Goal: Task Accomplishment & Management: Manage account settings

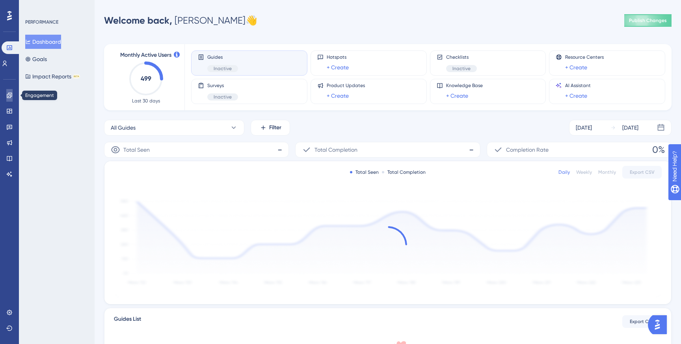
click at [8, 95] on icon at bounding box center [9, 95] width 6 height 6
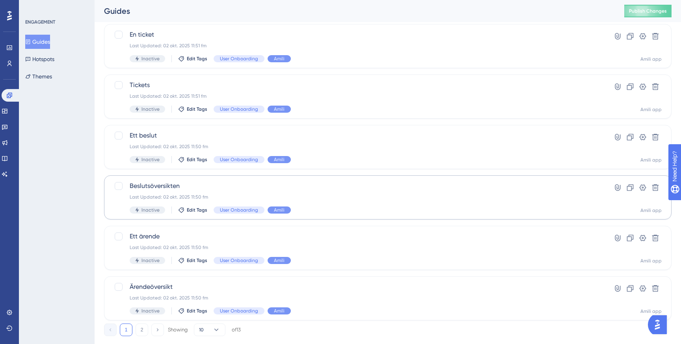
scroll to position [267, 0]
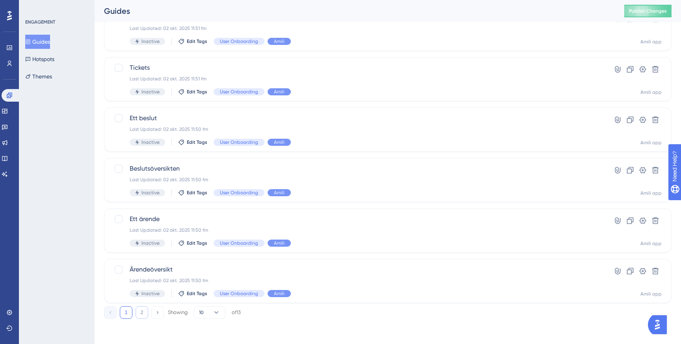
click at [139, 314] on button "2" at bounding box center [141, 312] width 13 height 13
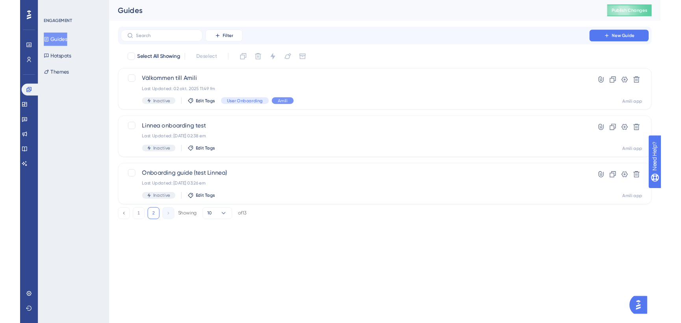
scroll to position [0, 0]
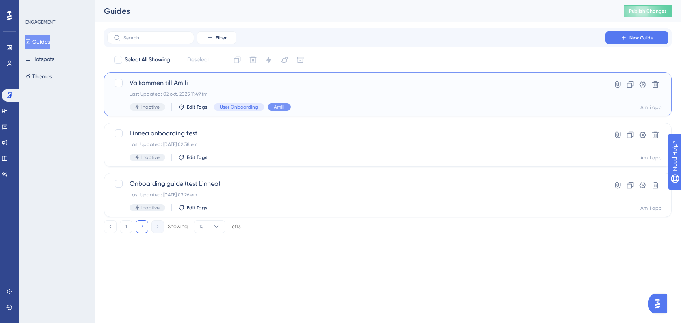
click at [177, 91] on div "Välkommen till [PERSON_NAME] Last Updated: 02 okt. 2025 11:49 fm Inactive Edit …" at bounding box center [356, 94] width 453 height 32
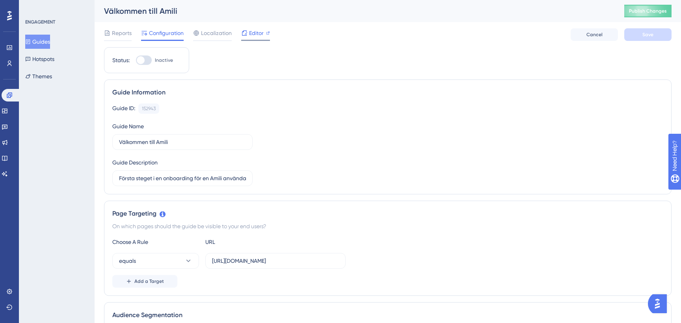
click at [252, 33] on span "Editor" at bounding box center [256, 32] width 15 height 9
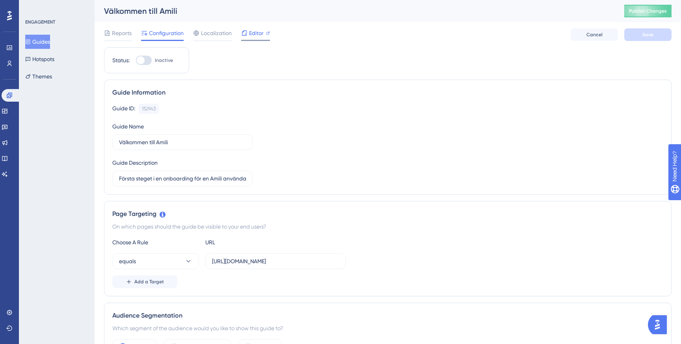
click at [256, 32] on span "Editor" at bounding box center [256, 32] width 15 height 9
click at [8, 61] on icon at bounding box center [9, 63] width 6 height 6
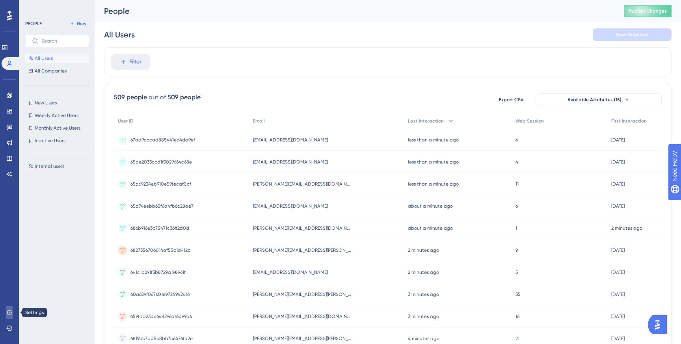
click at [7, 311] on icon at bounding box center [9, 312] width 6 height 6
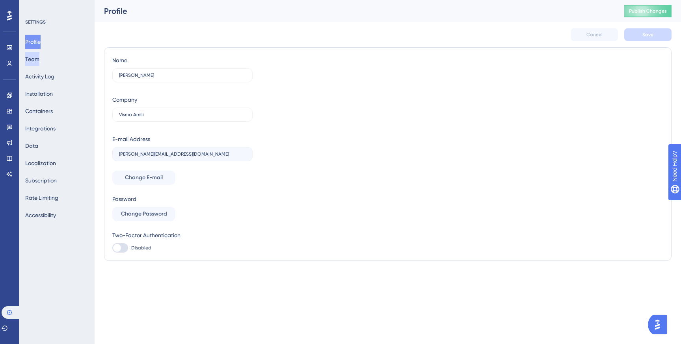
click at [39, 59] on button "Team" at bounding box center [32, 59] width 14 height 14
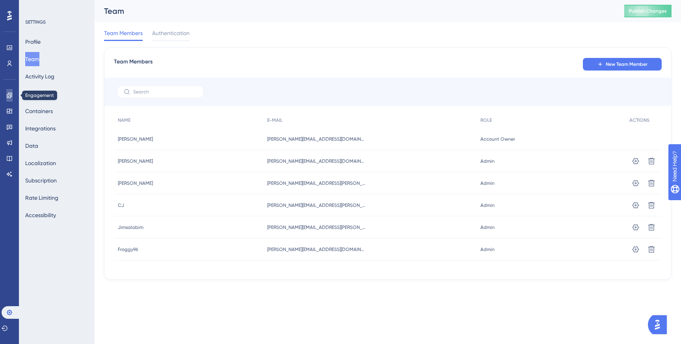
click at [8, 99] on link at bounding box center [9, 95] width 6 height 13
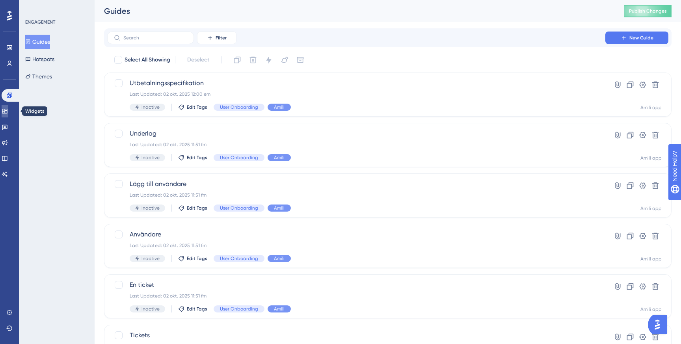
click at [8, 109] on icon at bounding box center [5, 111] width 6 height 6
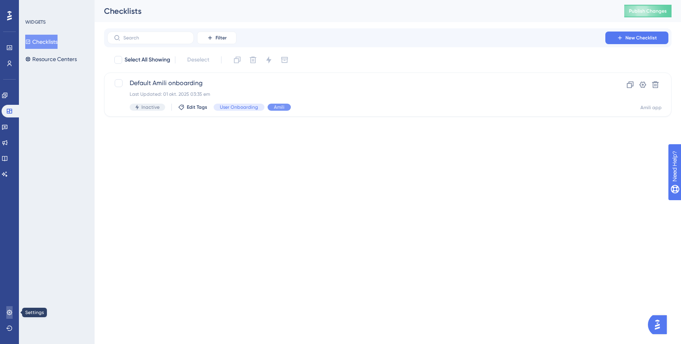
click at [9, 314] on icon at bounding box center [9, 312] width 6 height 6
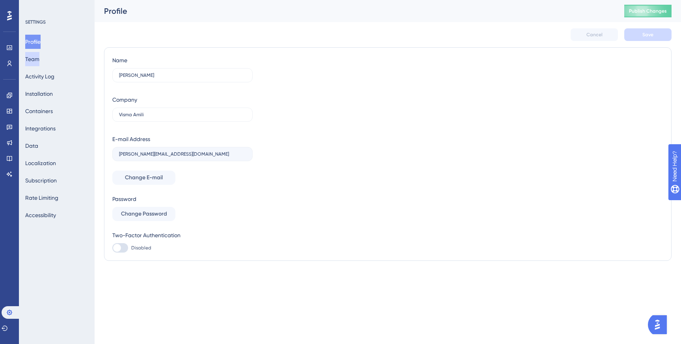
click at [39, 59] on button "Team" at bounding box center [32, 59] width 14 height 14
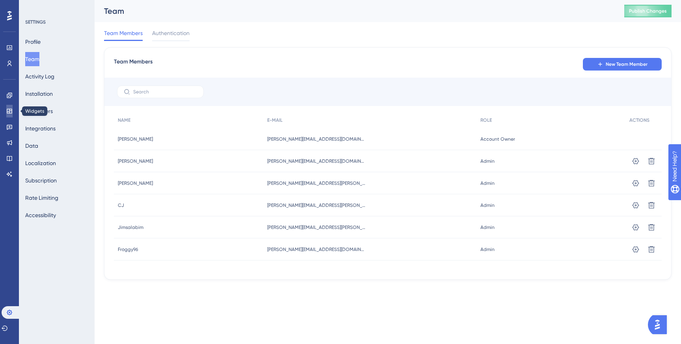
click at [12, 109] on icon at bounding box center [9, 111] width 5 height 5
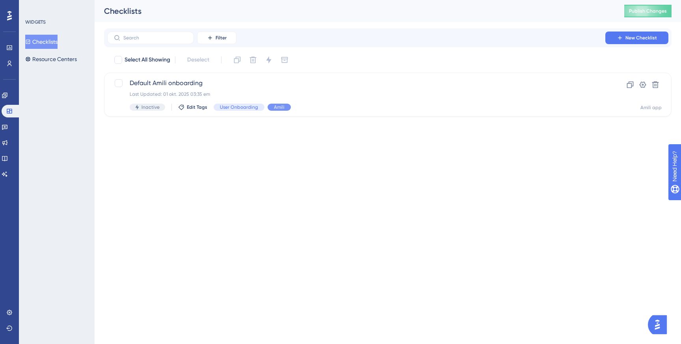
click at [53, 42] on button "Checklists" at bounding box center [41, 42] width 32 height 14
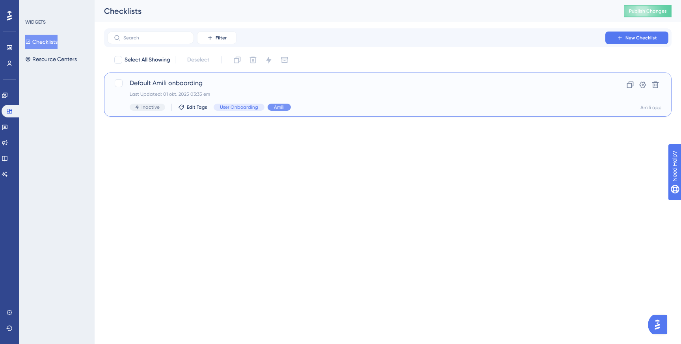
click at [360, 97] on div "Default Amili onboarding Last Updated: 01 okt. 2025 03:35 em Inactive Edit Tags…" at bounding box center [356, 94] width 453 height 32
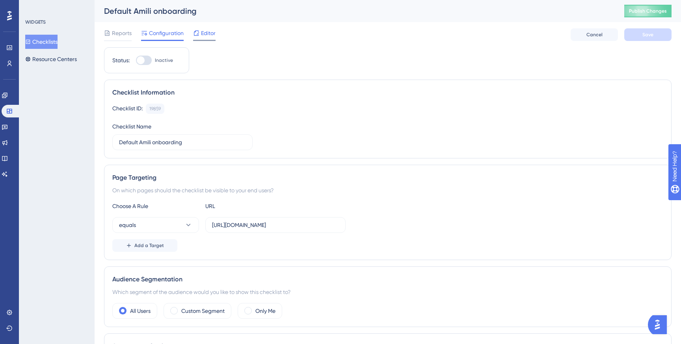
click at [206, 35] on span "Editor" at bounding box center [208, 32] width 15 height 9
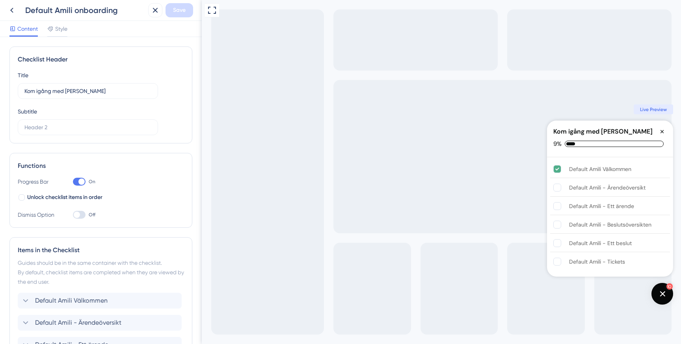
click at [664, 131] on icon "Close Checklist" at bounding box center [662, 131] width 6 height 6
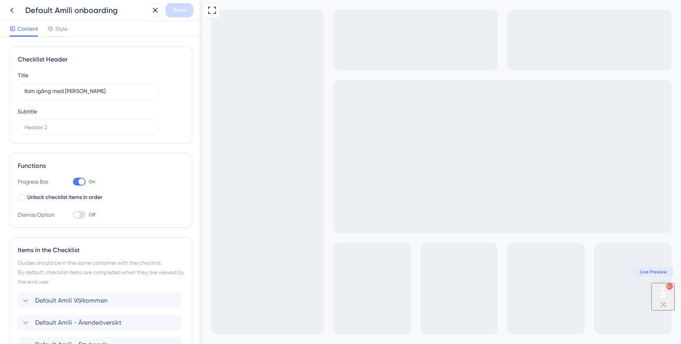
click at [665, 291] on img "Open Checklist, remaining modules: 10" at bounding box center [662, 292] width 17 height 17
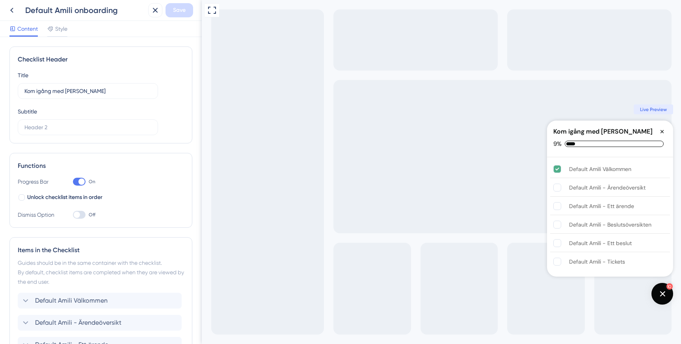
click at [662, 130] on icon "Close Checklist" at bounding box center [661, 131] width 3 height 3
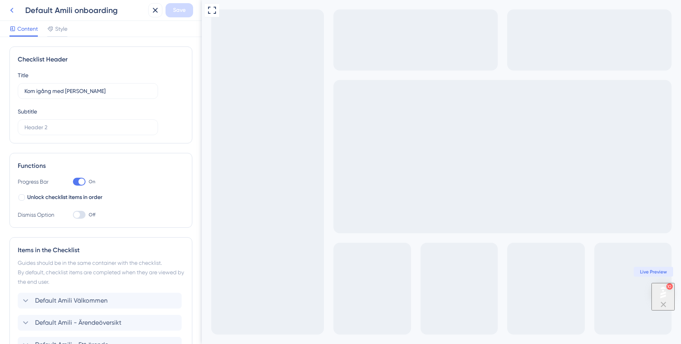
click at [13, 11] on icon at bounding box center [11, 10] width 9 height 9
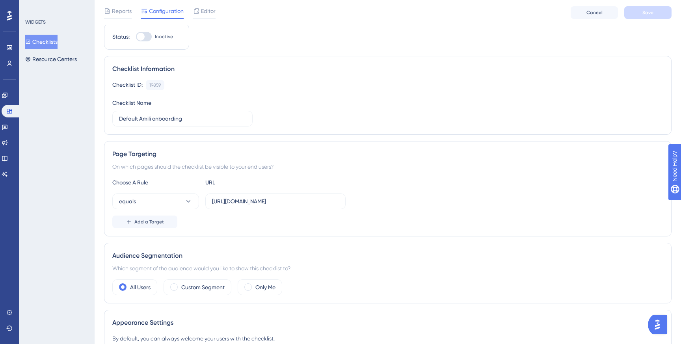
scroll to position [27, 0]
click at [7, 51] on link at bounding box center [9, 47] width 6 height 13
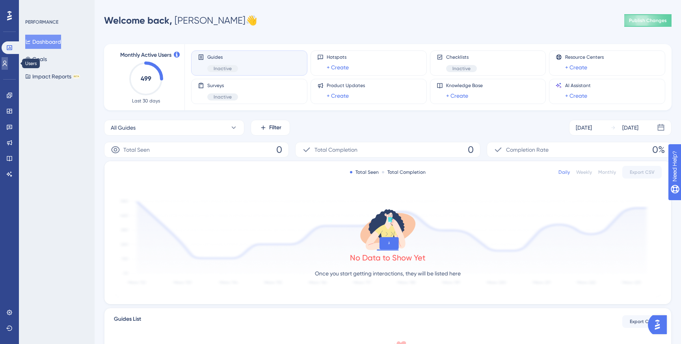
click at [6, 61] on link at bounding box center [5, 63] width 6 height 13
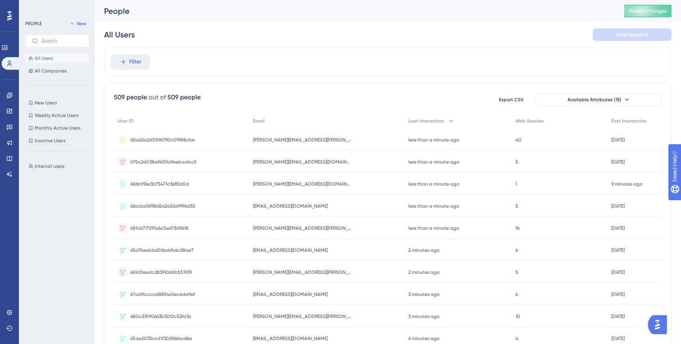
click at [173, 138] on span "60a62a2d5596790c09f88cbe" at bounding box center [162, 140] width 64 height 6
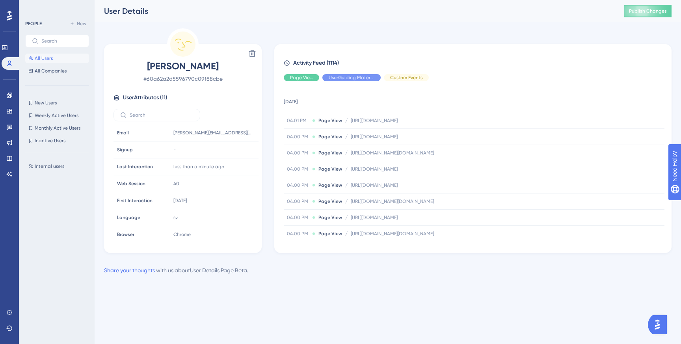
click at [162, 97] on span "User Attributes ( 11 )" at bounding box center [145, 97] width 44 height 9
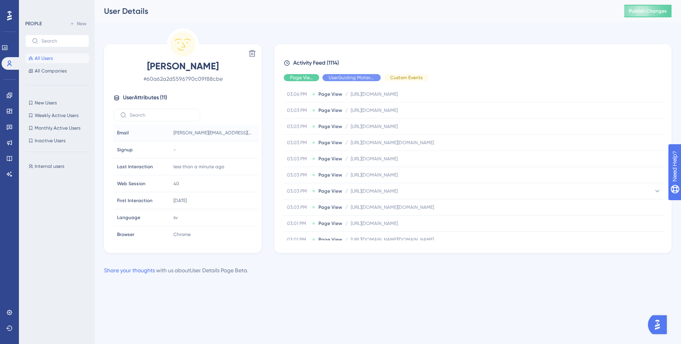
scroll to position [348, 0]
click at [48, 58] on span "All Users" at bounding box center [44, 58] width 18 height 6
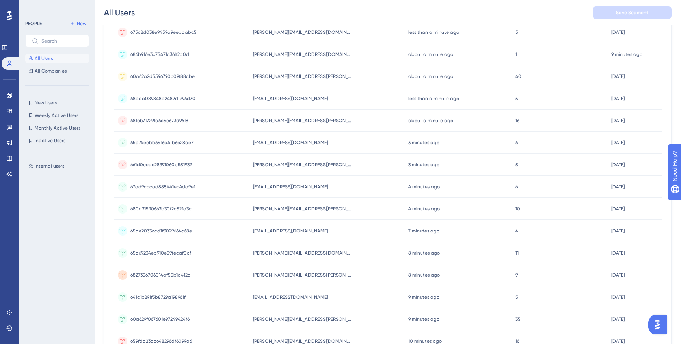
scroll to position [112, 0]
click at [54, 115] on span "Weekly Active Users" at bounding box center [57, 115] width 44 height 6
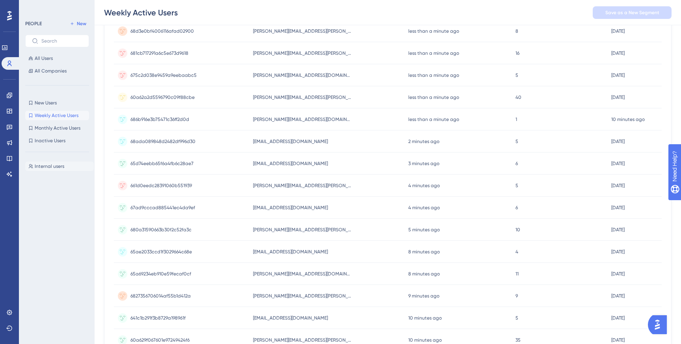
click at [51, 164] on span "Internal users" at bounding box center [50, 166] width 30 height 6
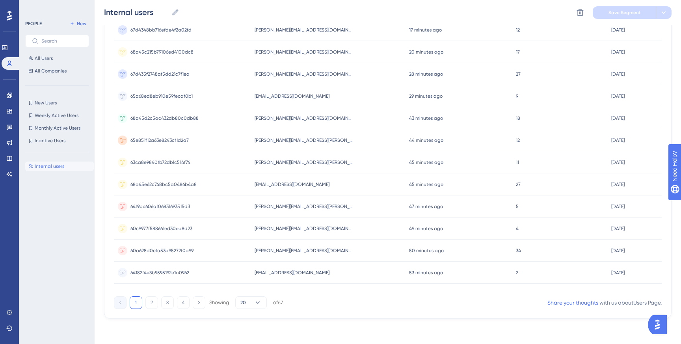
scroll to position [0, 0]
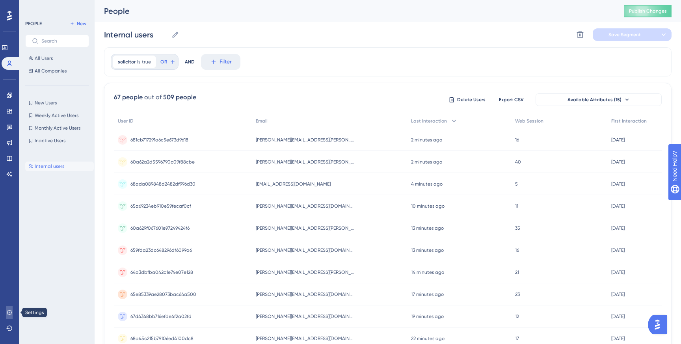
click at [9, 311] on icon at bounding box center [9, 312] width 6 height 6
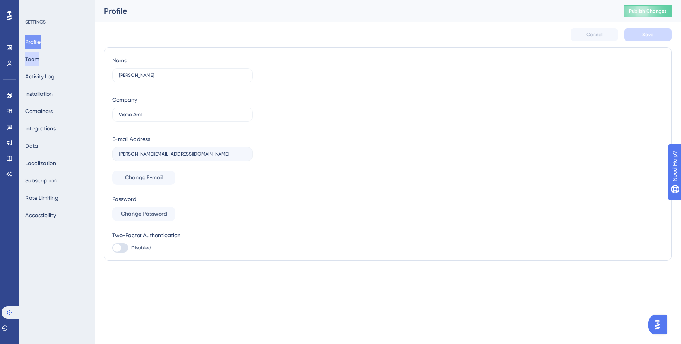
click at [39, 59] on button "Team" at bounding box center [32, 59] width 14 height 14
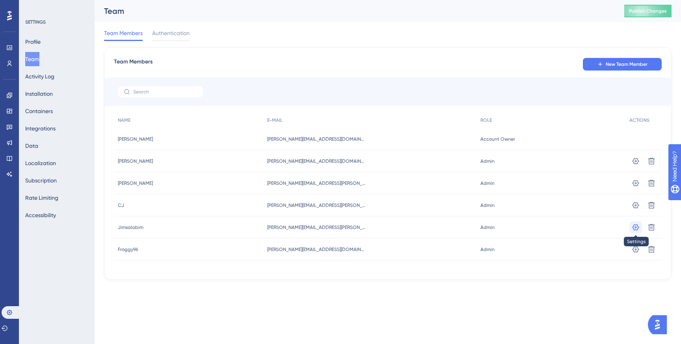
click at [636, 226] on icon at bounding box center [635, 227] width 8 height 8
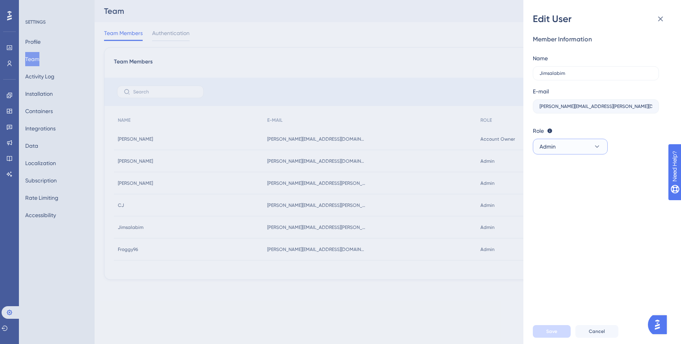
click at [574, 145] on button "Admin" at bounding box center [569, 147] width 75 height 16
click at [571, 201] on span "Upgrade" at bounding box center [580, 202] width 20 height 6
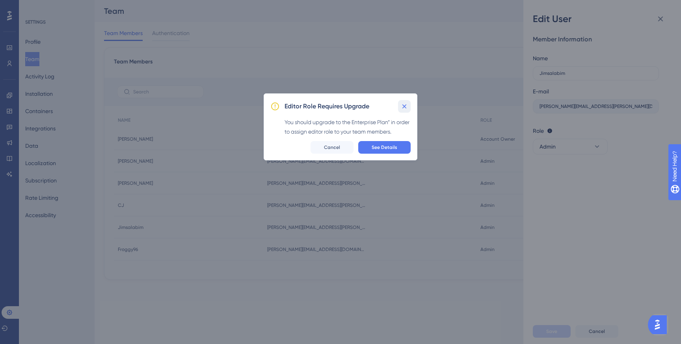
click at [406, 104] on icon at bounding box center [404, 106] width 8 height 8
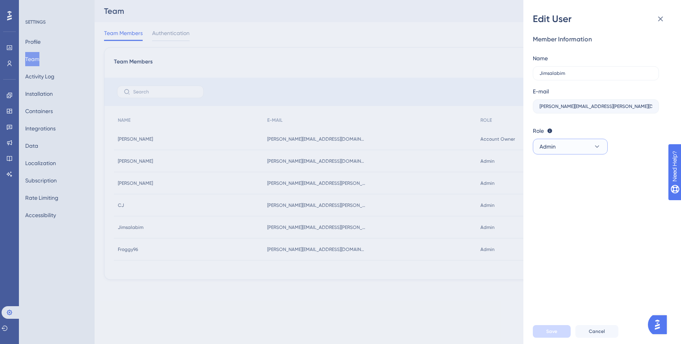
click at [545, 147] on span "Admin" at bounding box center [547, 146] width 16 height 9
click at [625, 166] on div "Member Information Name [PERSON_NAME] E-mail [PERSON_NAME][EMAIL_ADDRESS][PERSO…" at bounding box center [604, 171] width 145 height 293
click at [661, 22] on icon at bounding box center [659, 18] width 9 height 9
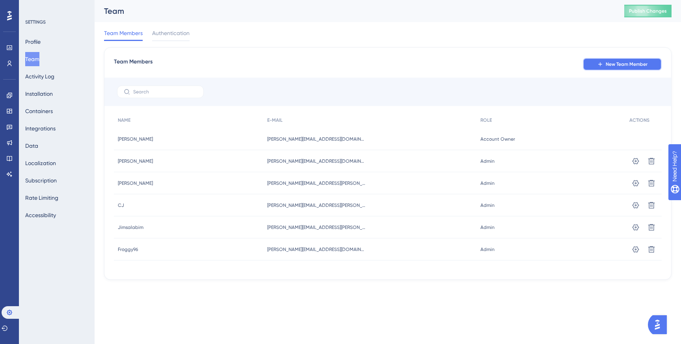
click at [600, 68] on button "New Team Member" at bounding box center [622, 64] width 79 height 13
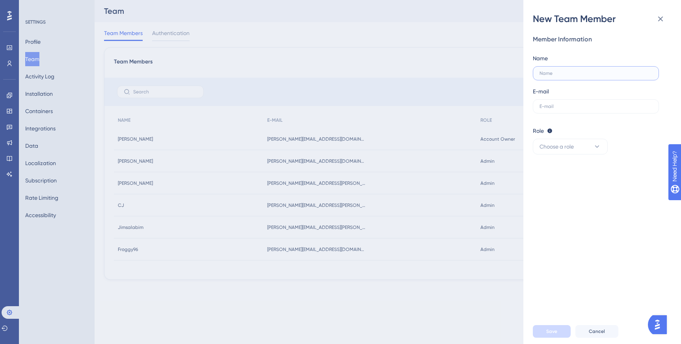
click at [586, 72] on input "text" at bounding box center [595, 73] width 113 height 6
paste input "[PERSON_NAME]"
click at [562, 75] on input "[PERSON_NAME]" at bounding box center [595, 73] width 113 height 6
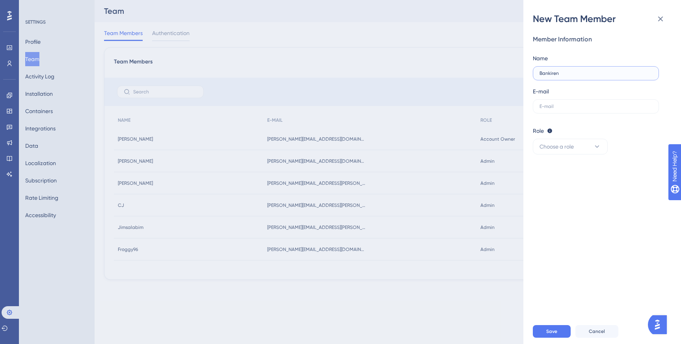
type input "Bankiren"
click at [555, 113] on label at bounding box center [595, 106] width 126 height 14
click at [555, 109] on input "text" at bounding box center [595, 107] width 113 height 6
paste input "[EMAIL_ADDRESS][DOMAIN_NAME]"
type input "[EMAIL_ADDRESS][DOMAIN_NAME]"
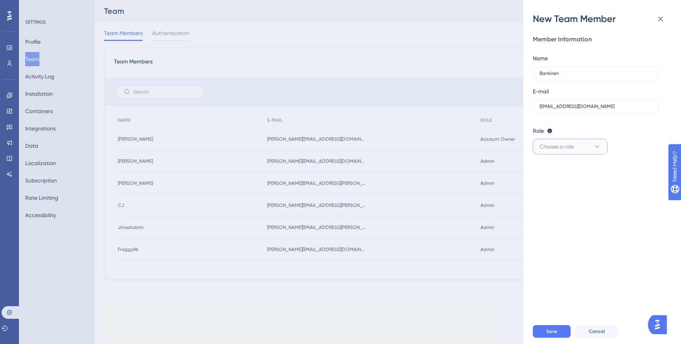
click at [571, 147] on span "Choose a role" at bounding box center [556, 146] width 34 height 9
click at [566, 174] on div "Admin Admin" at bounding box center [570, 171] width 52 height 16
click at [586, 145] on button "Admin" at bounding box center [569, 147] width 75 height 16
click at [569, 183] on div "Publisher Publisher" at bounding box center [570, 186] width 52 height 16
click at [549, 331] on span "Save" at bounding box center [551, 331] width 11 height 6
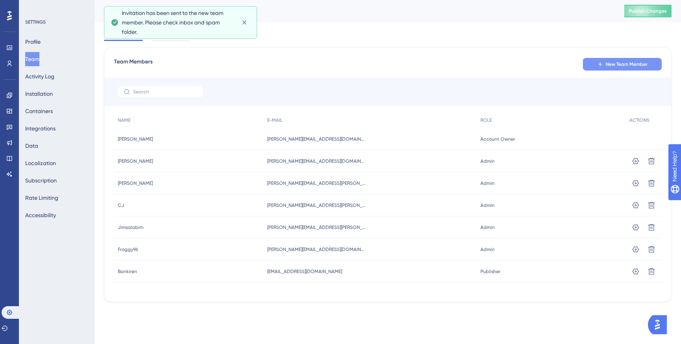
click at [611, 67] on span "New Team Member" at bounding box center [626, 64] width 42 height 6
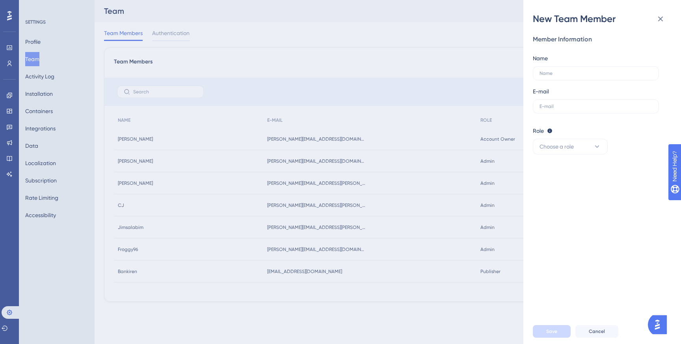
click at [564, 64] on div "Name" at bounding box center [595, 67] width 126 height 27
click at [562, 70] on input "text" at bounding box center [595, 73] width 113 height 6
paste input "Cyprioten"
type input "Cyprioten"
click at [573, 108] on input "text" at bounding box center [595, 107] width 113 height 6
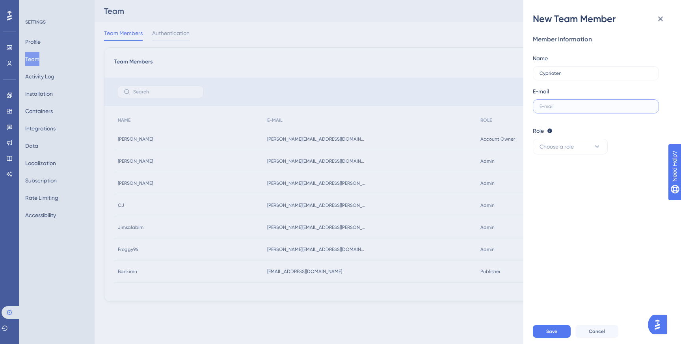
paste input "[PERSON_NAME][EMAIL_ADDRESS][PERSON_NAME][DOMAIN_NAME]"
type input "[PERSON_NAME][EMAIL_ADDRESS][PERSON_NAME][DOMAIN_NAME]"
click at [570, 148] on span "Choose a role" at bounding box center [556, 146] width 34 height 9
click at [557, 189] on span "Publisher" at bounding box center [555, 186] width 23 height 9
click at [548, 332] on span "Save" at bounding box center [551, 331] width 11 height 6
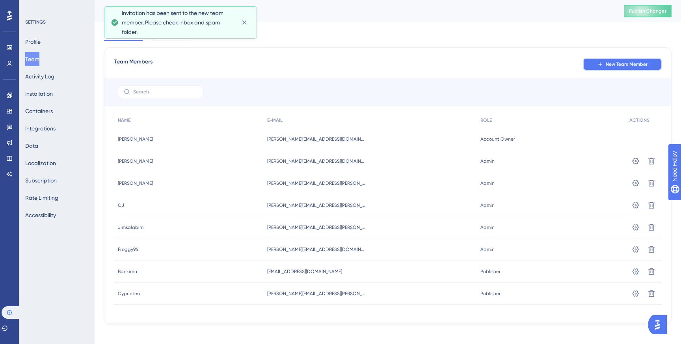
click at [612, 67] on span "New Team Member" at bounding box center [626, 64] width 42 height 6
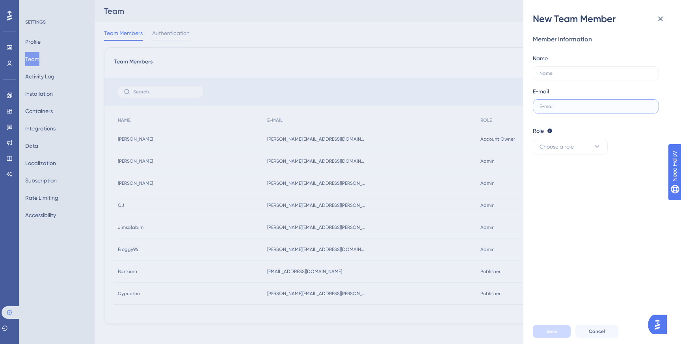
click at [552, 109] on input "text" at bounding box center [595, 107] width 113 height 6
paste input "[PERSON_NAME][EMAIL_ADDRESS][DOMAIN_NAME]"
type input "[PERSON_NAME][EMAIL_ADDRESS][DOMAIN_NAME]"
click at [560, 70] on label at bounding box center [595, 73] width 126 height 14
click at [560, 70] on input "text" at bounding box center [595, 73] width 113 height 6
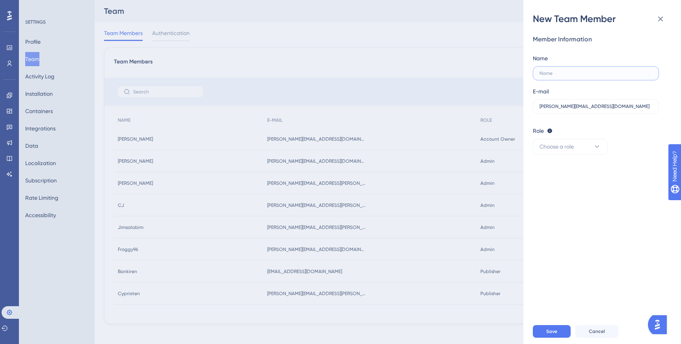
paste input "Promoe"
type input "Promoe"
click at [586, 139] on button "Choose a role" at bounding box center [569, 147] width 75 height 16
click at [560, 189] on span "Publisher" at bounding box center [555, 186] width 23 height 9
click at [553, 331] on span "Save" at bounding box center [551, 331] width 11 height 6
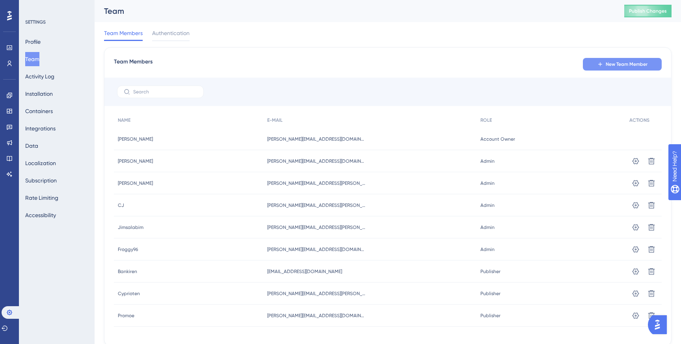
click at [618, 61] on span "New Team Member" at bounding box center [626, 64] width 42 height 6
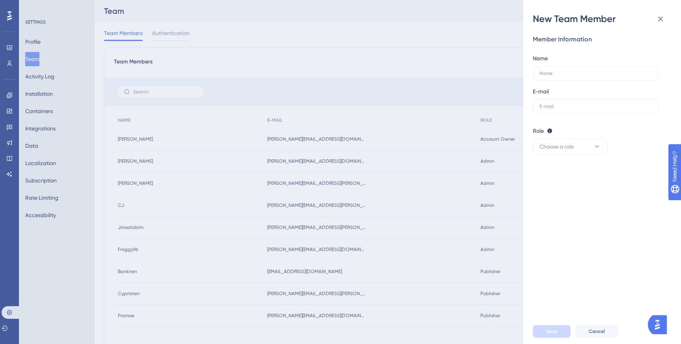
click at [614, 65] on div "Name" at bounding box center [595, 67] width 126 height 27
click at [600, 74] on input "text" at bounding box center [595, 73] width 113 height 6
click at [570, 104] on input "text" at bounding box center [595, 107] width 113 height 6
paste input "[PERSON_NAME][EMAIL_ADDRESS][DOMAIN_NAME]"
type input "[PERSON_NAME][EMAIL_ADDRESS][DOMAIN_NAME]"
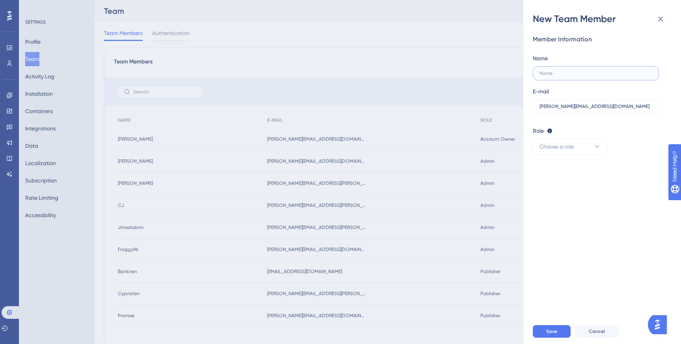
click at [580, 72] on input "text" at bounding box center [595, 73] width 113 height 6
type input "Fastighetspampen"
click at [593, 146] on icon at bounding box center [597, 147] width 8 height 8
click at [566, 185] on span "Publisher" at bounding box center [555, 186] width 23 height 9
click at [549, 328] on button "Save" at bounding box center [551, 331] width 38 height 13
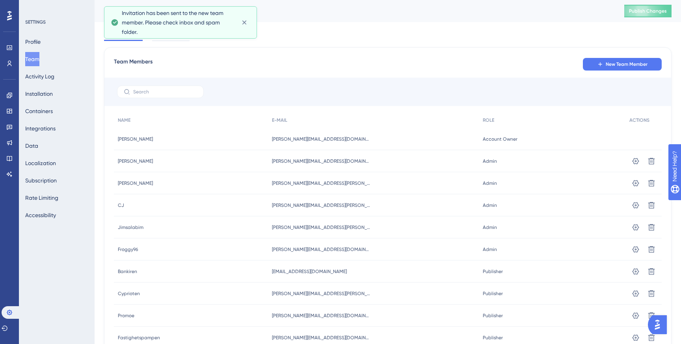
scroll to position [52, 0]
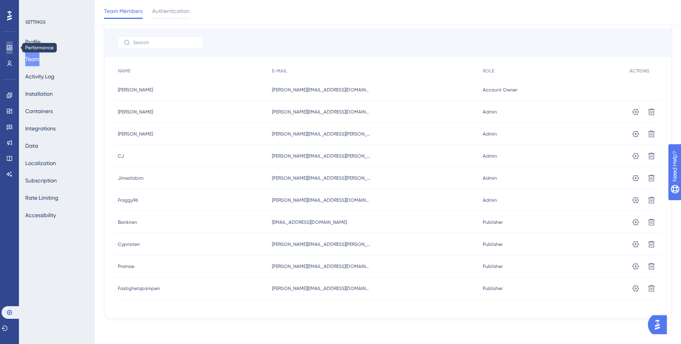
click at [9, 47] on icon at bounding box center [9, 48] width 6 height 6
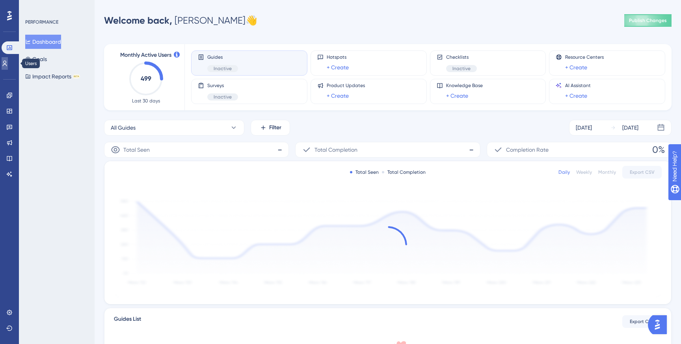
click at [8, 67] on link at bounding box center [5, 63] width 6 height 13
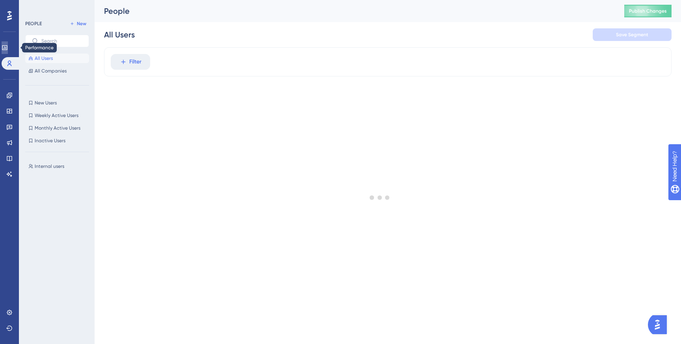
click at [8, 50] on link at bounding box center [5, 47] width 6 height 13
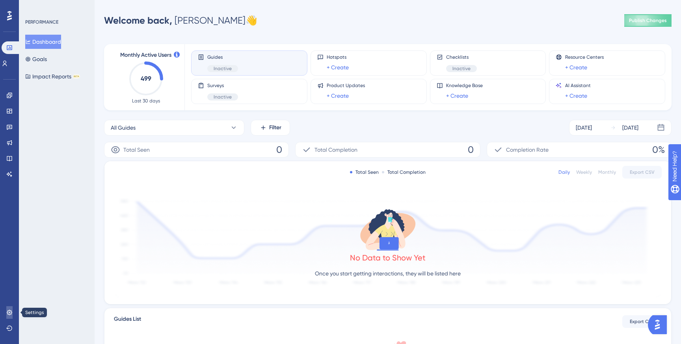
click at [6, 312] on link at bounding box center [9, 312] width 6 height 13
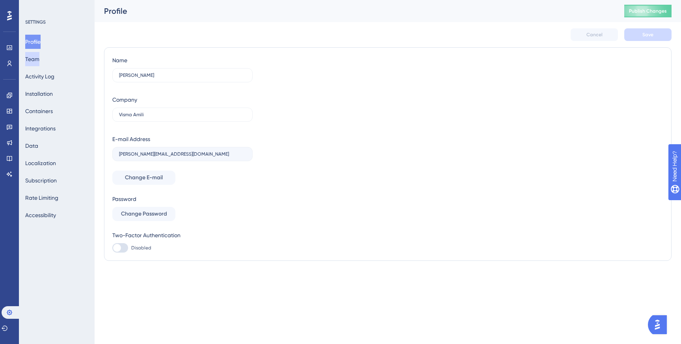
click at [39, 60] on button "Team" at bounding box center [32, 59] width 14 height 14
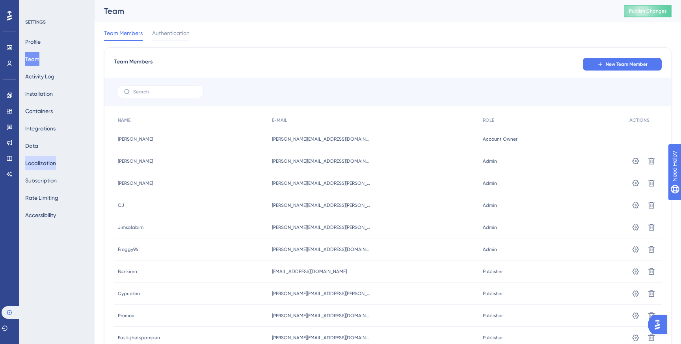
click at [44, 166] on button "Localization" at bounding box center [40, 163] width 31 height 14
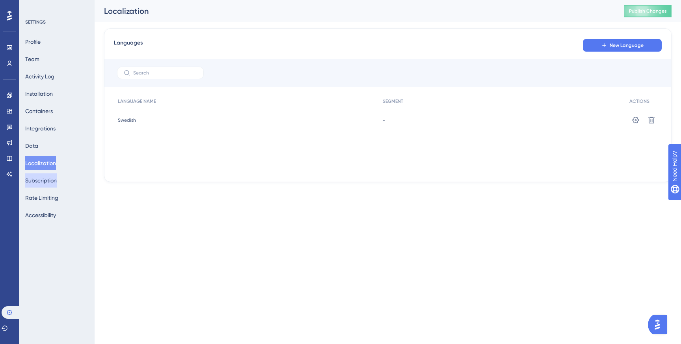
click at [45, 184] on button "Subscription" at bounding box center [41, 180] width 32 height 14
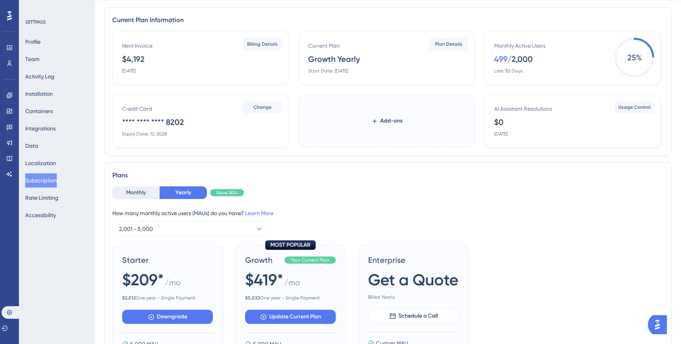
scroll to position [12, 0]
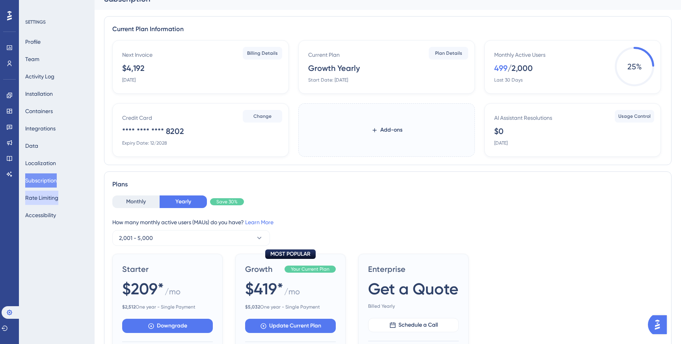
click at [45, 200] on button "Rate Limiting" at bounding box center [41, 198] width 33 height 14
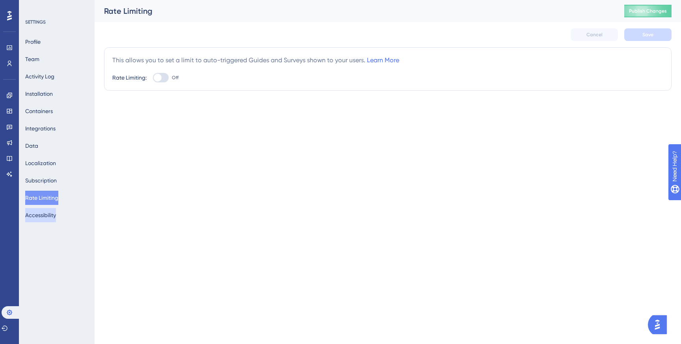
click at [46, 211] on button "Accessibility" at bounding box center [40, 215] width 31 height 14
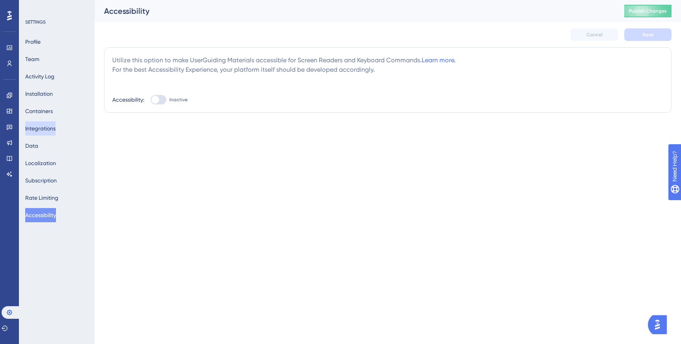
click at [40, 125] on button "Integrations" at bounding box center [40, 128] width 30 height 14
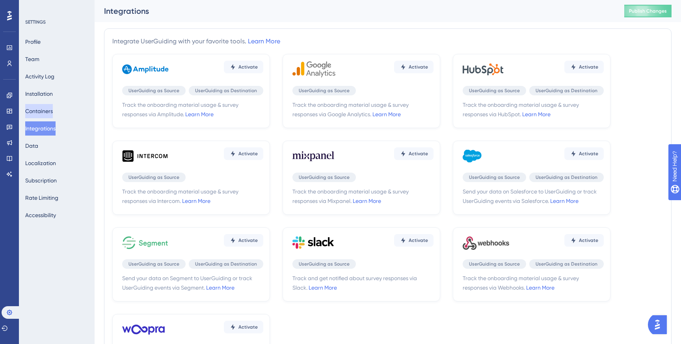
click at [43, 114] on button "Containers" at bounding box center [39, 111] width 28 height 14
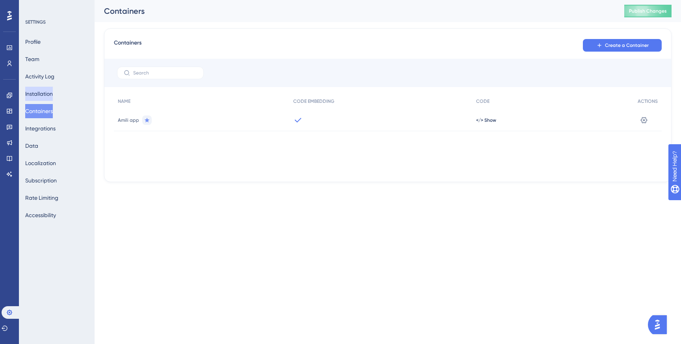
click at [45, 89] on button "Installation" at bounding box center [39, 94] width 28 height 14
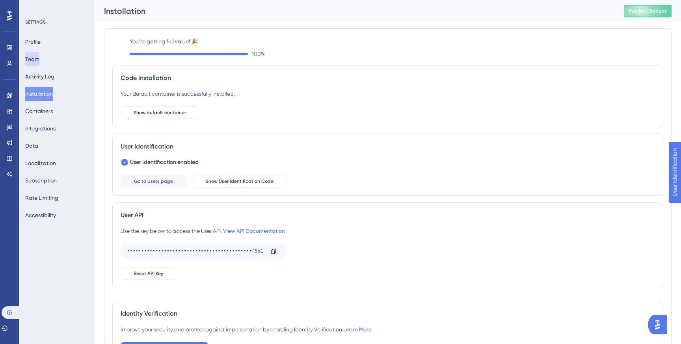
click at [37, 59] on button "Team" at bounding box center [32, 59] width 14 height 14
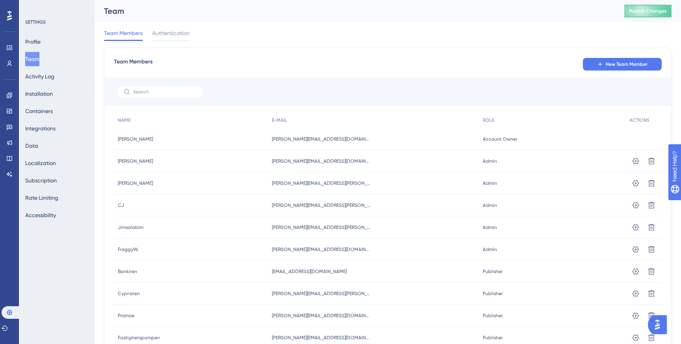
click at [180, 42] on div "Team Members Authentication" at bounding box center [387, 34] width 567 height 25
click at [180, 34] on span "Authentication" at bounding box center [170, 32] width 37 height 9
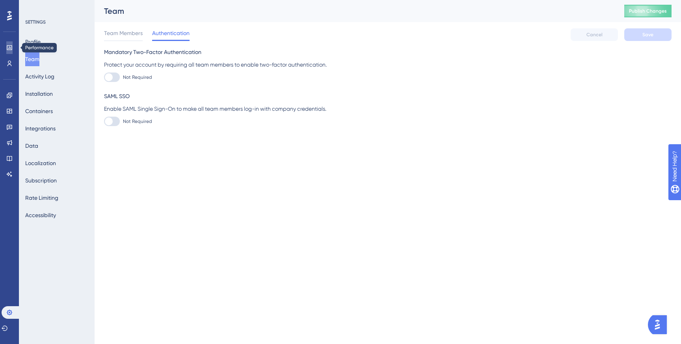
click at [13, 47] on link at bounding box center [9, 47] width 6 height 13
